Goal: Information Seeking & Learning: Learn about a topic

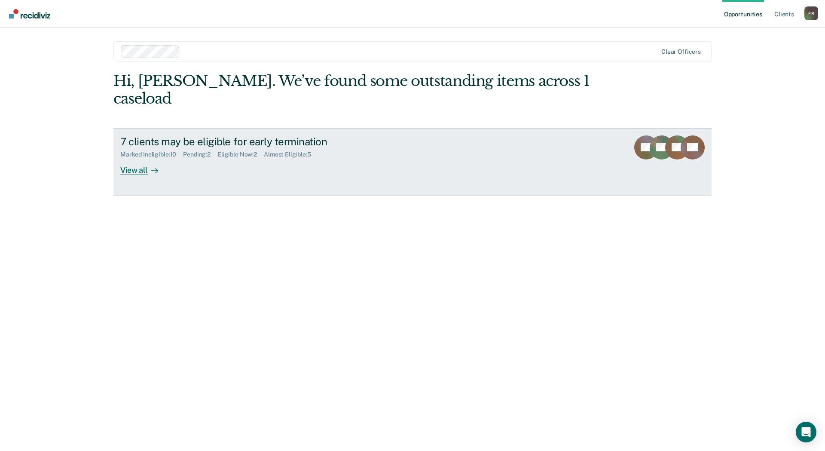
click at [140, 158] on div "View all" at bounding box center [144, 166] width 48 height 17
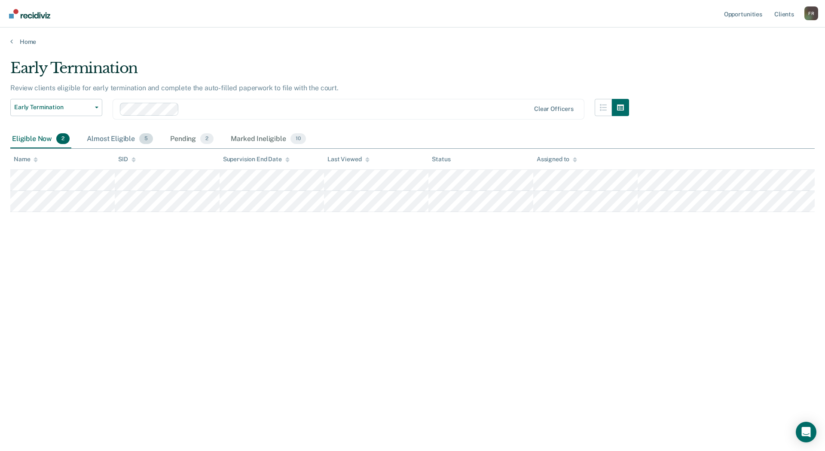
click at [105, 137] on div "Almost Eligible 5" at bounding box center [120, 139] width 70 height 19
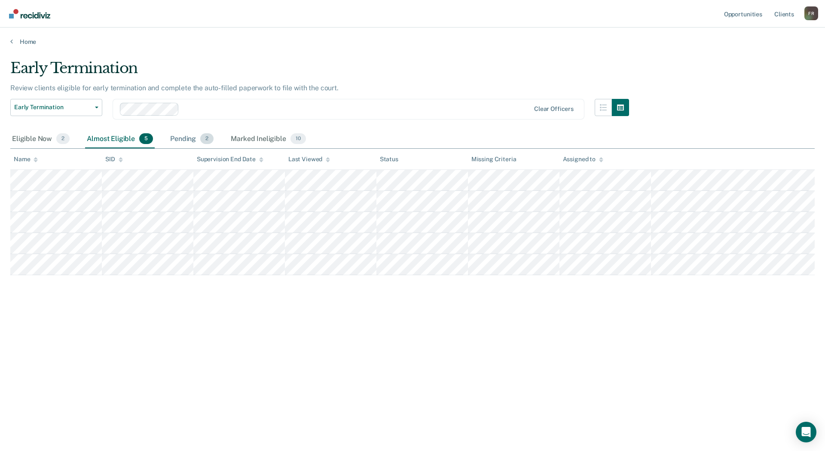
click at [194, 141] on div "Pending 2" at bounding box center [191, 139] width 47 height 19
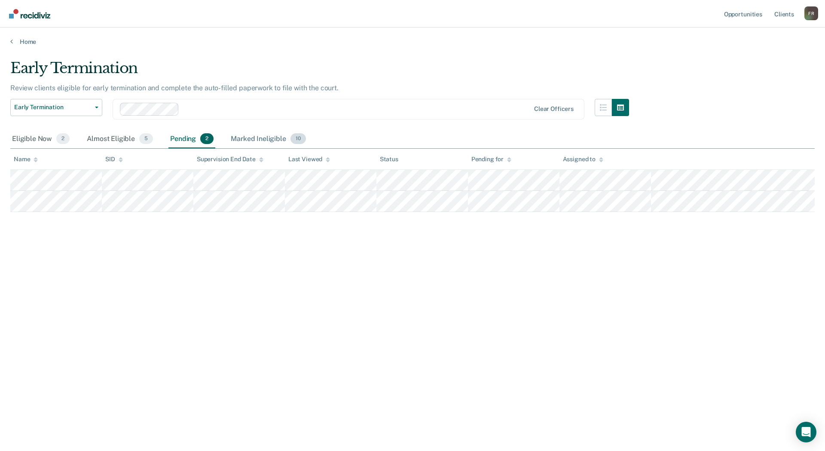
click at [269, 133] on div "Marked Ineligible 10" at bounding box center [268, 139] width 78 height 19
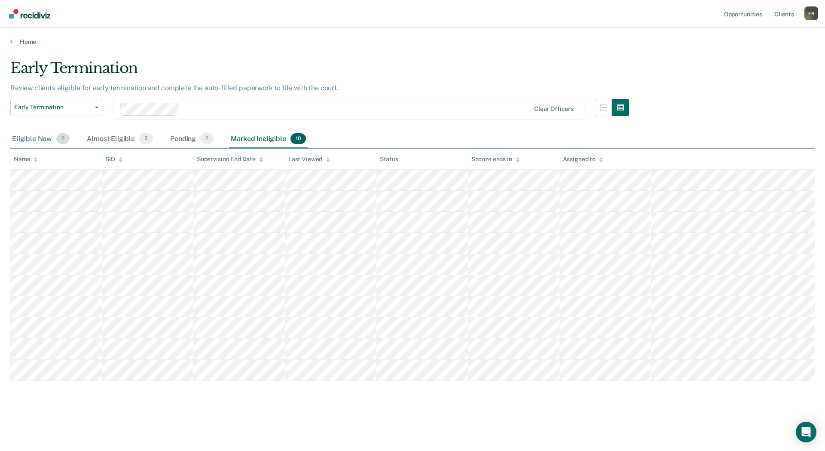
click at [37, 134] on div "Eligible Now 2" at bounding box center [40, 139] width 61 height 19
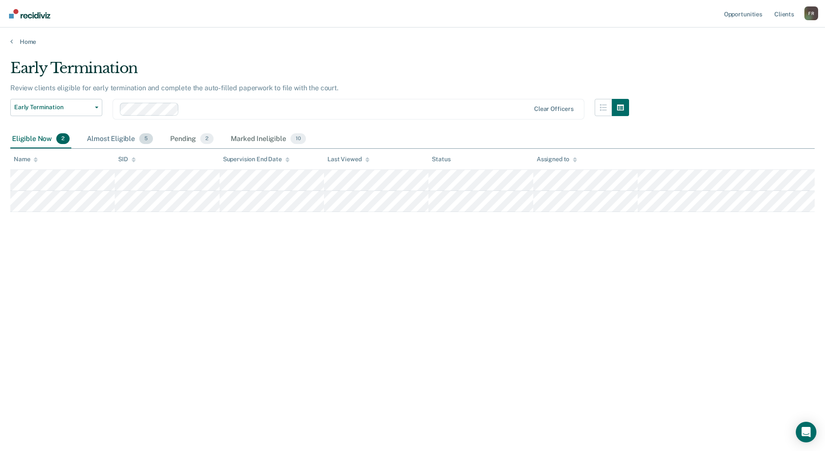
click at [109, 143] on div "Almost Eligible 5" at bounding box center [120, 139] width 70 height 19
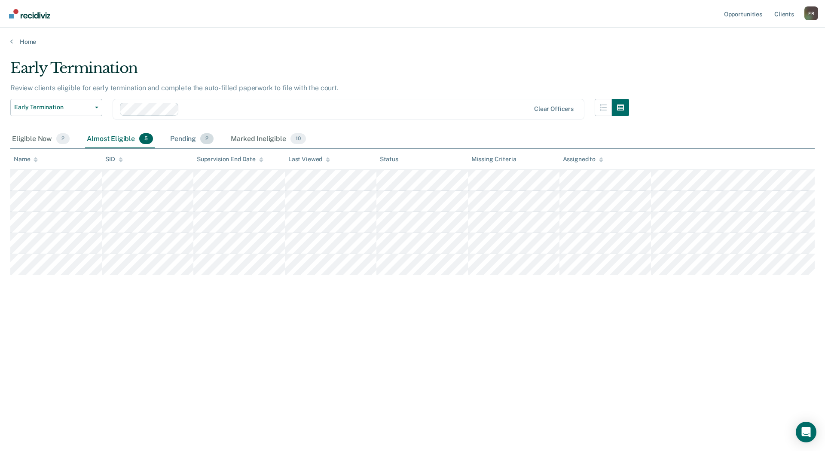
click at [194, 137] on div "Pending 2" at bounding box center [191, 139] width 47 height 19
